Goal: Navigation & Orientation: Find specific page/section

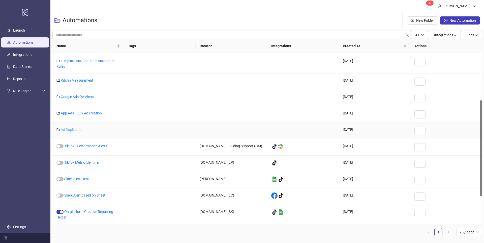
scroll to position [83, 0]
click at [82, 114] on link "App Ads - Bulk Ad creation" at bounding box center [81, 114] width 41 height 4
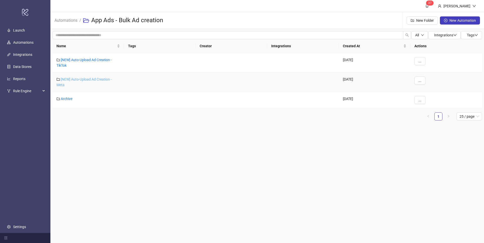
click at [73, 78] on link "[NEW] Auto-Upload Ad Creation - Meta" at bounding box center [84, 82] width 55 height 10
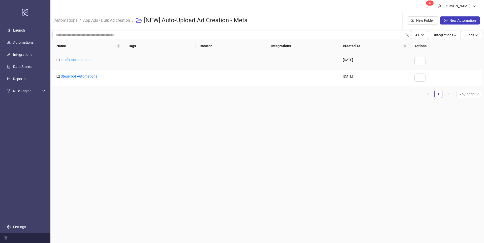
click at [82, 61] on link "Taxfix Automations" at bounding box center [76, 60] width 31 height 4
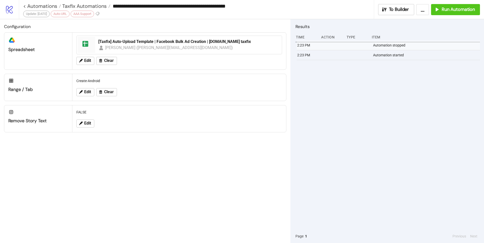
drag, startPoint x: 121, startPoint y: 5, endPoint x: 203, endPoint y: 6, distance: 81.8
click at [203, 6] on input "**********" at bounding box center [242, 6] width 263 height 8
